Goal: Check status: Check status

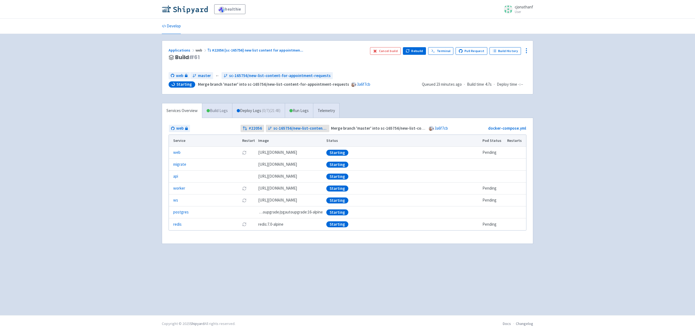
click at [223, 109] on link "Build Logs" at bounding box center [217, 110] width 30 height 15
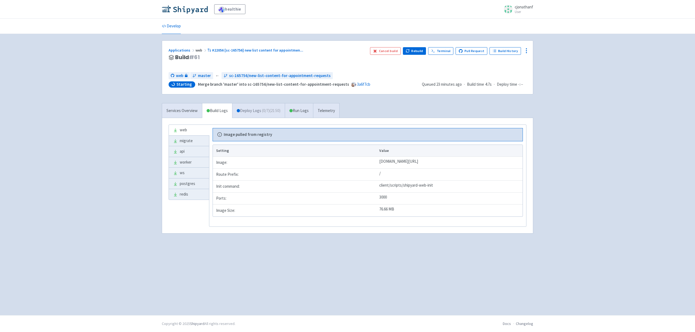
click at [276, 112] on span "( 0 / 7 ) (21:50)" at bounding box center [271, 111] width 18 height 6
